Goal: Task Accomplishment & Management: Manage account settings

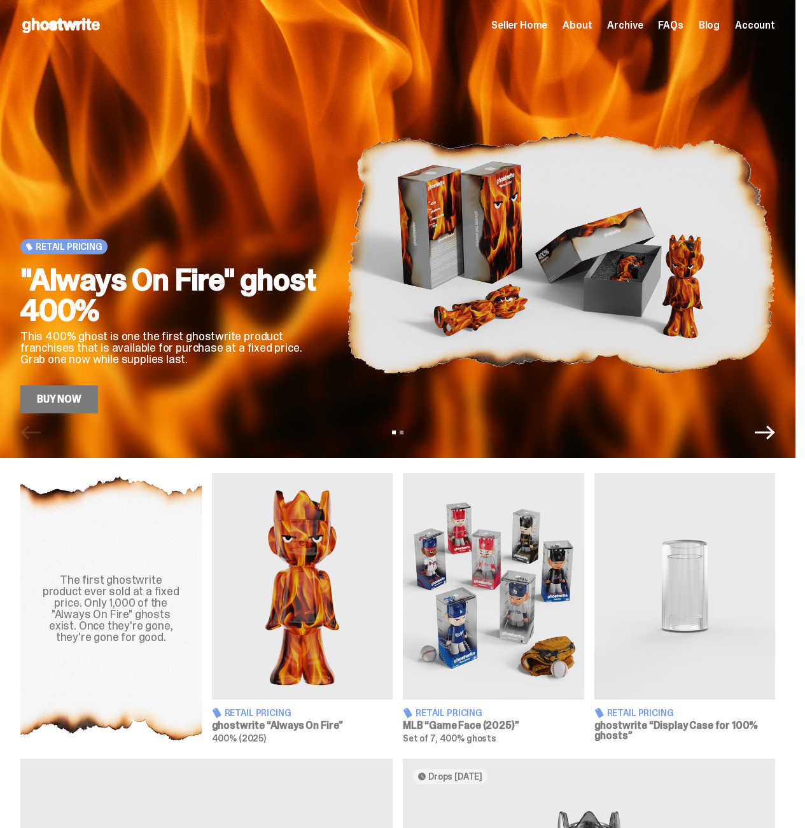
click at [506, 598] on img at bounding box center [493, 586] width 181 height 227
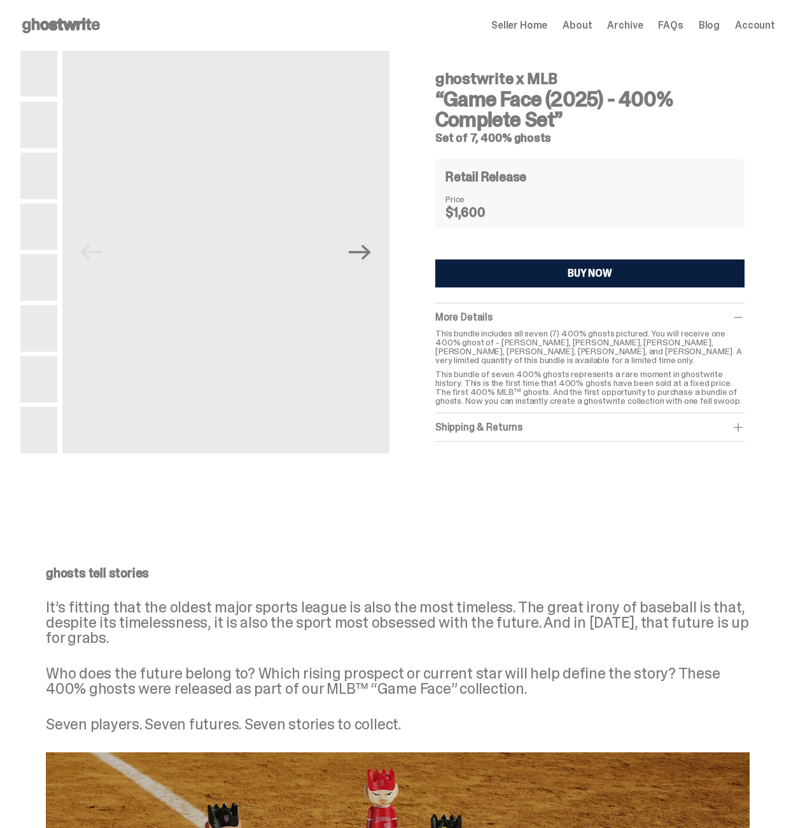
click at [569, 279] on button "BUY NOW" at bounding box center [589, 274] width 309 height 28
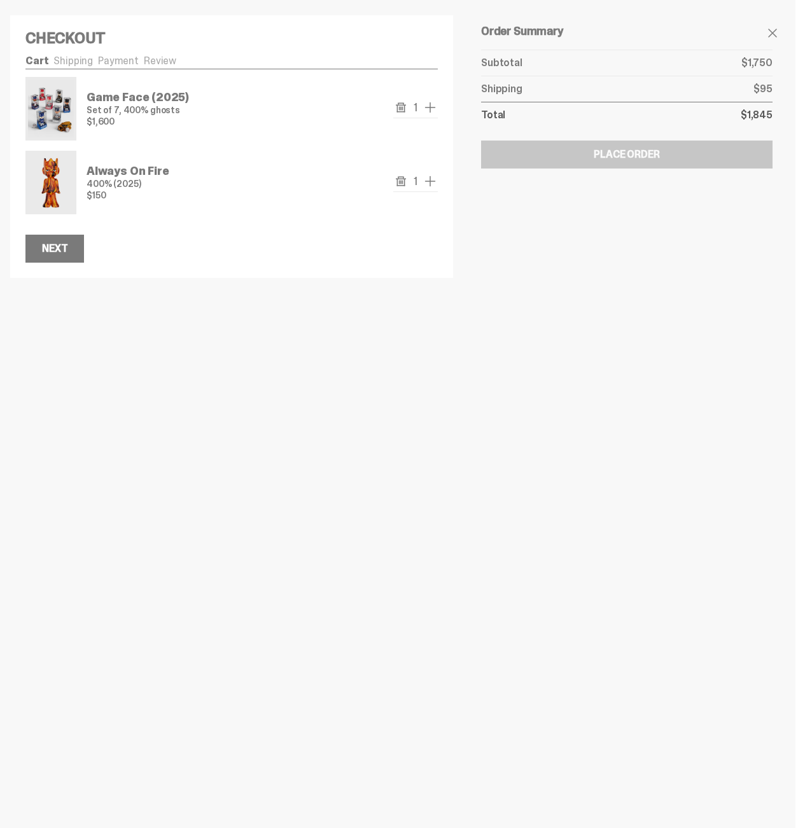
click at [139, 94] on p "Game Face (2025)" at bounding box center [138, 97] width 102 height 11
click at [780, 34] on span at bounding box center [772, 32] width 15 height 15
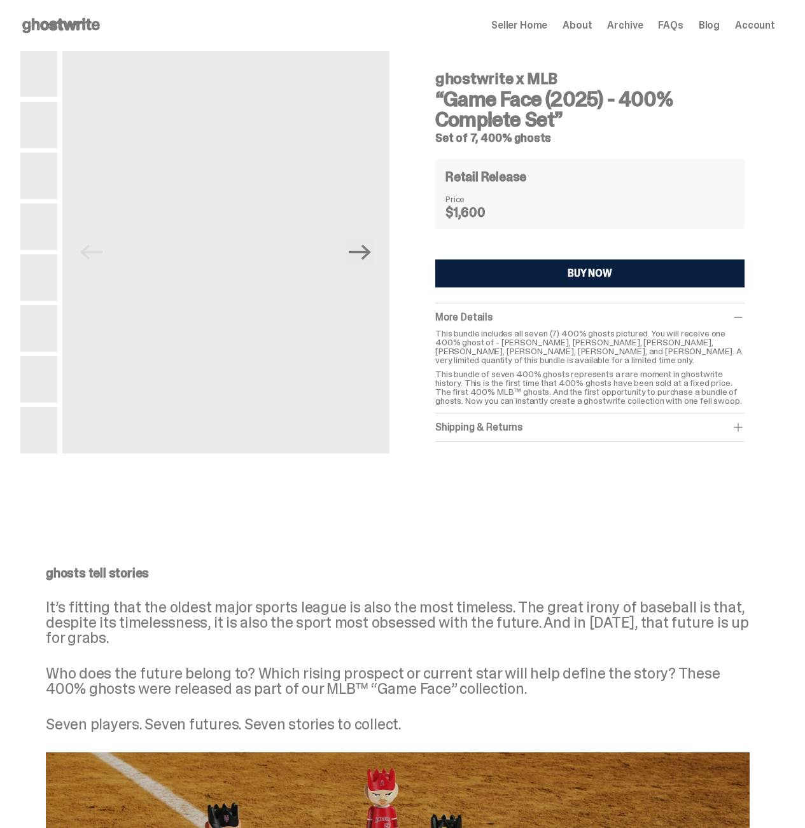
click at [531, 21] on span "Seller Home" at bounding box center [519, 25] width 56 height 10
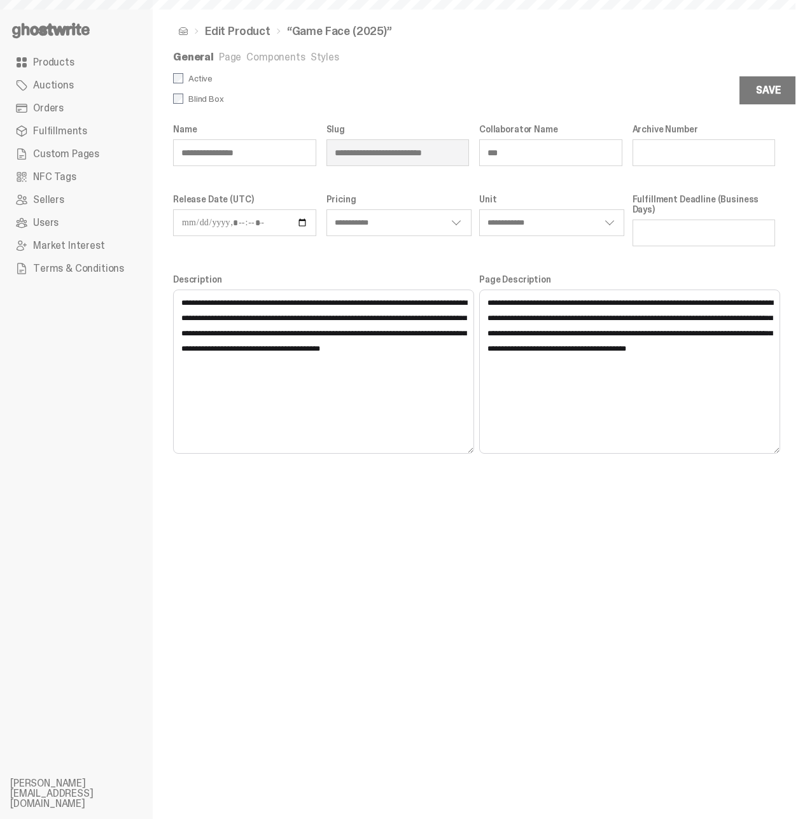
click at [323, 60] on link "Styles" at bounding box center [325, 56] width 29 height 13
select select "**********"
click at [317, 52] on link "Styles" at bounding box center [325, 56] width 29 height 13
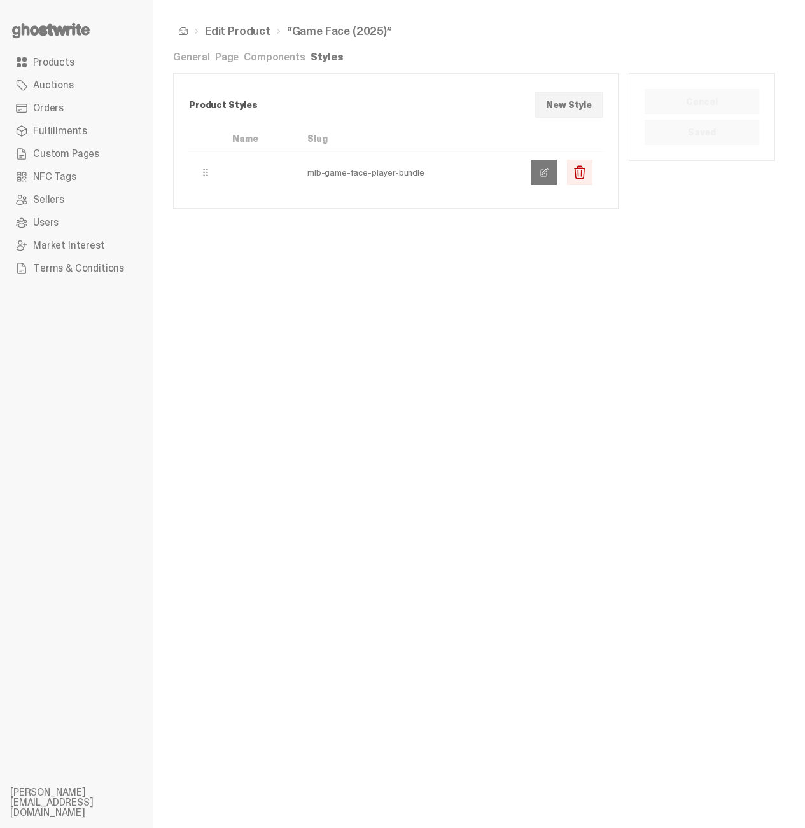
click at [551, 178] on link at bounding box center [543, 172] width 25 height 25
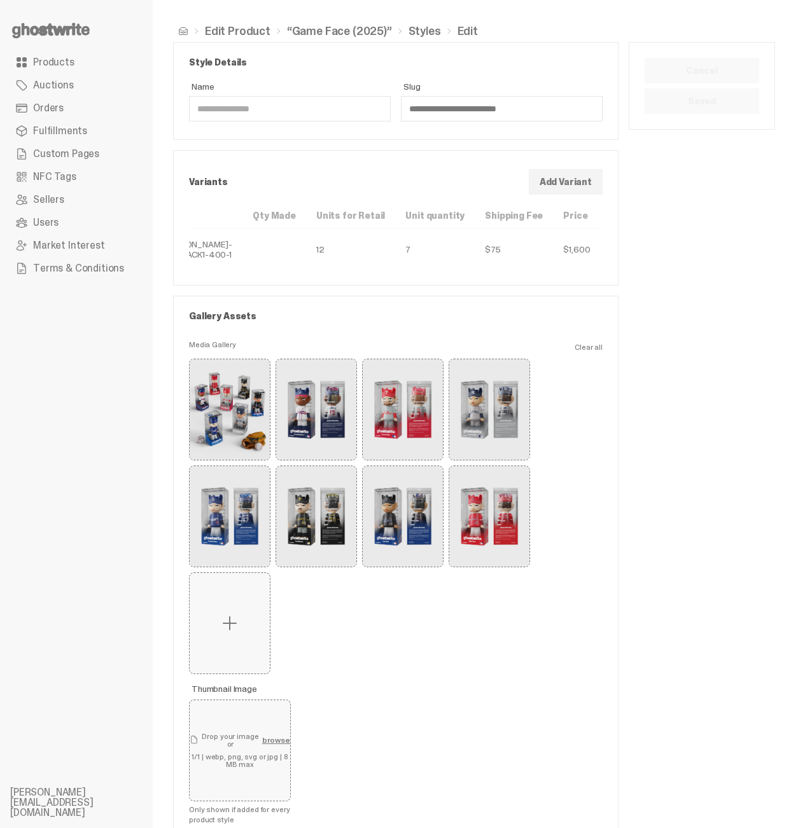
scroll to position [0, 143]
click at [592, 253] on span "button" at bounding box center [597, 249] width 10 height 10
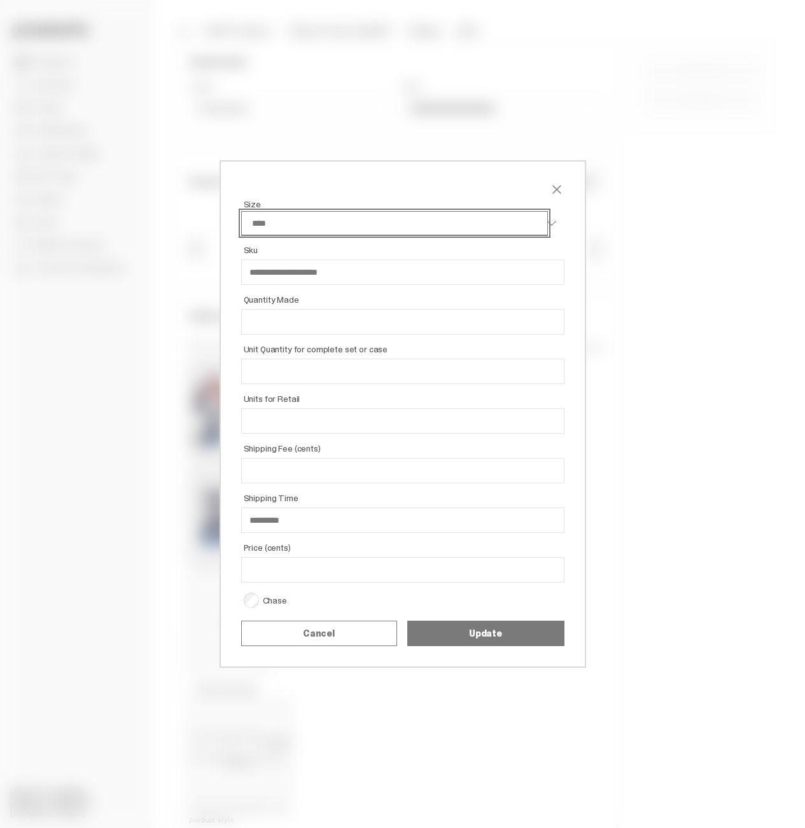
type input "**"
click at [553, 424] on input "**" at bounding box center [402, 421] width 323 height 25
click at [515, 631] on button "Update" at bounding box center [485, 633] width 157 height 25
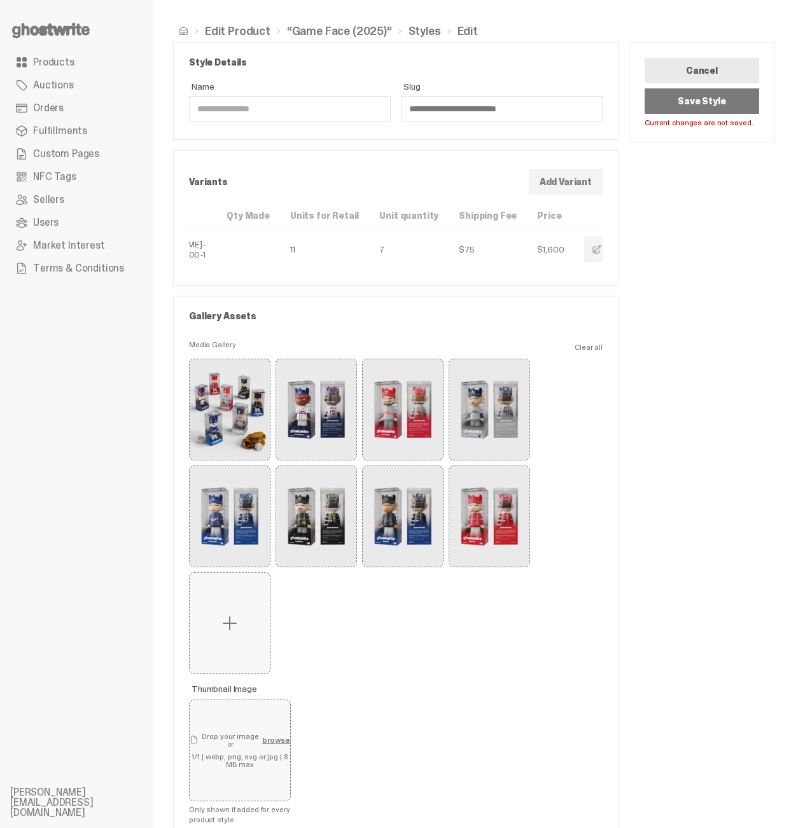
click at [707, 111] on button "Save Style" at bounding box center [702, 100] width 115 height 25
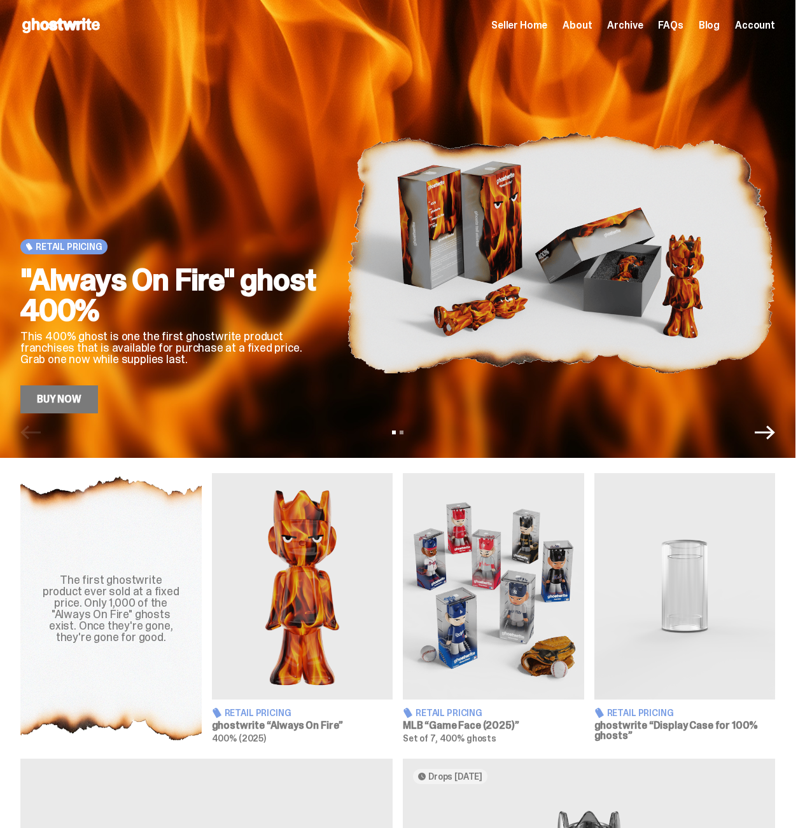
click at [481, 540] on img at bounding box center [493, 586] width 181 height 227
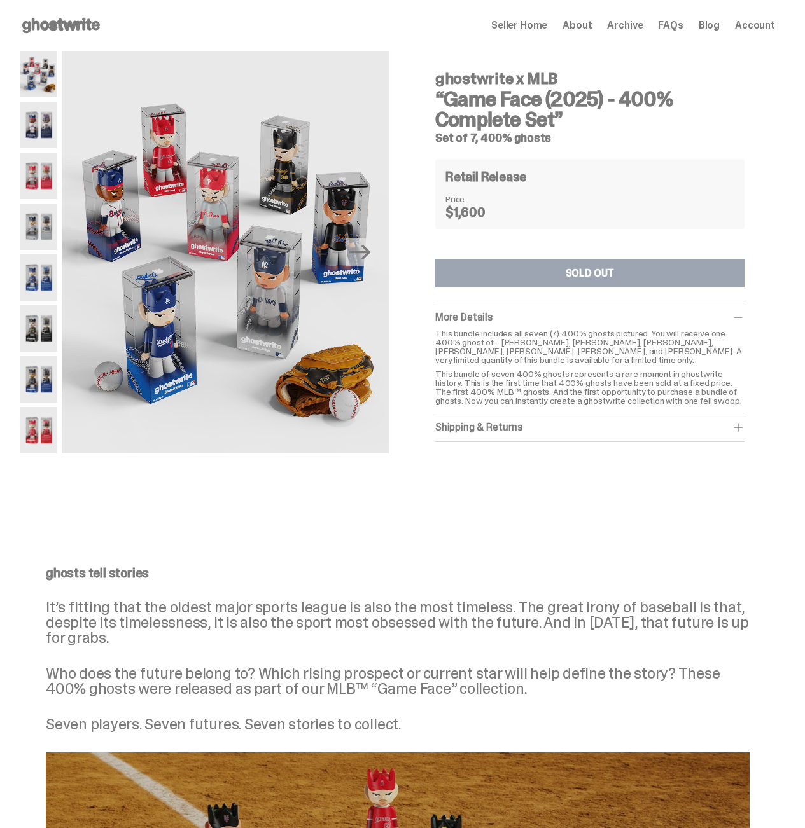
click at [531, 501] on div "Previous Next ghostwrite x MLB “Game Face (2025) - 400% Complete Set” Set of 7,…" at bounding box center [397, 278] width 755 height 455
click at [709, 623] on p "It’s fitting that the oldest major sports league is also the most timeless. The…" at bounding box center [398, 623] width 704 height 46
